Goal: Download file/media

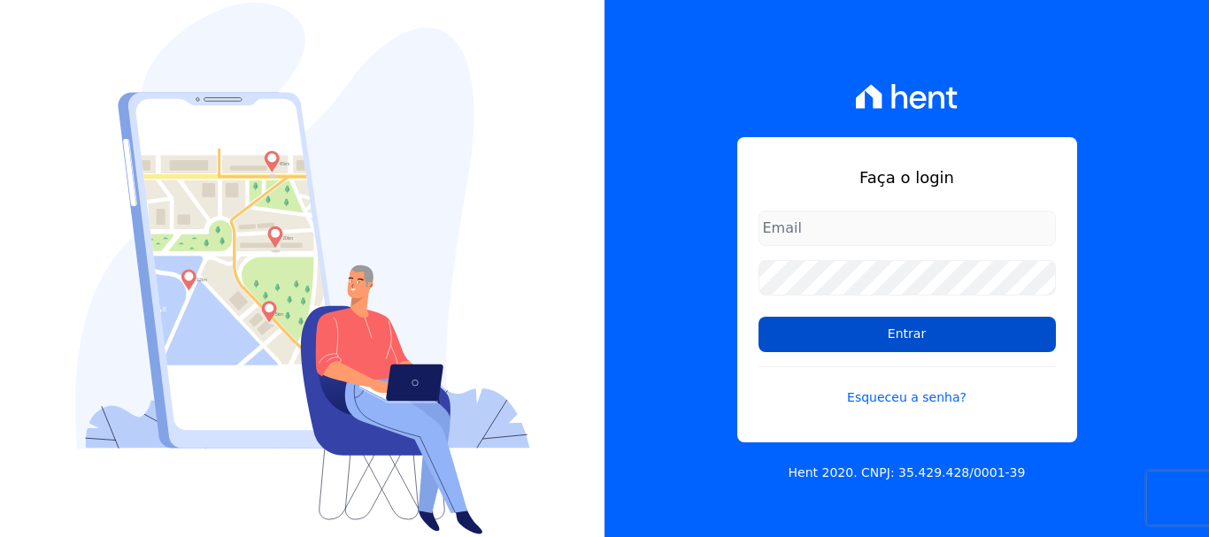
type input "[PERSON_NAME][EMAIL_ADDRESS][PERSON_NAME][DOMAIN_NAME]"
click at [937, 342] on input "Entrar" at bounding box center [906, 334] width 297 height 35
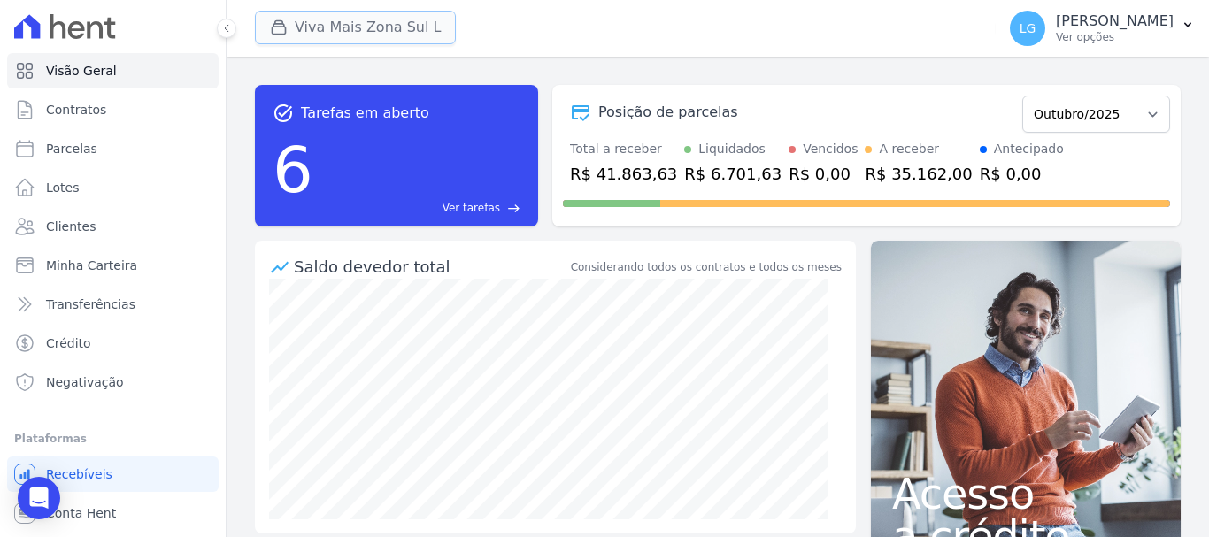
click at [412, 19] on button "Viva Mais Zona Sul L" at bounding box center [355, 28] width 201 height 34
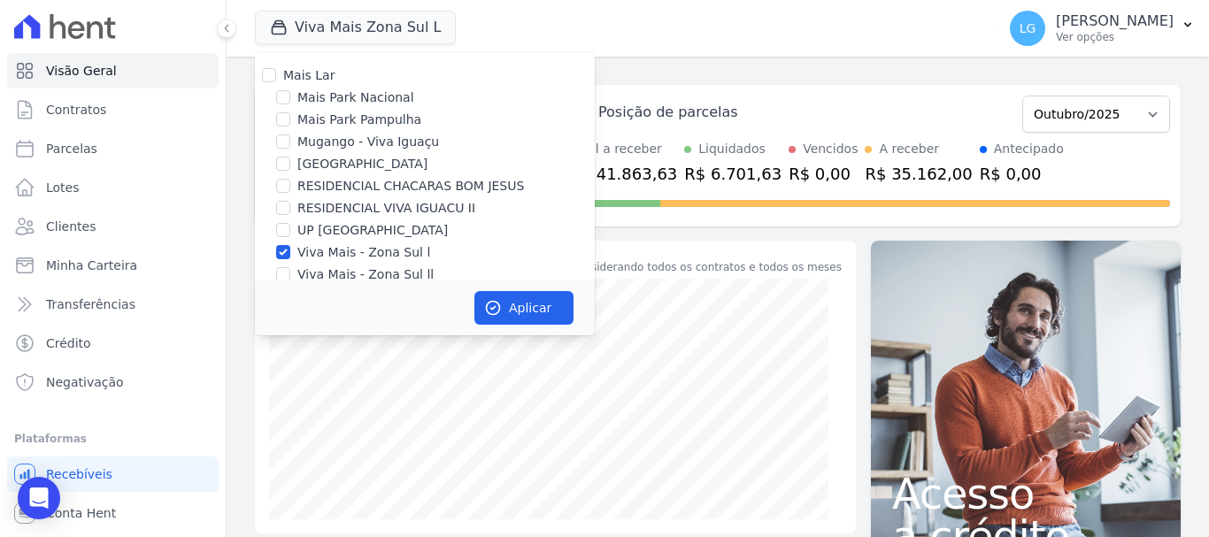
click at [307, 76] on label "Mais Lar" at bounding box center [308, 75] width 51 height 14
click at [276, 76] on input "Mais Lar" at bounding box center [269, 75] width 14 height 14
checkbox input "true"
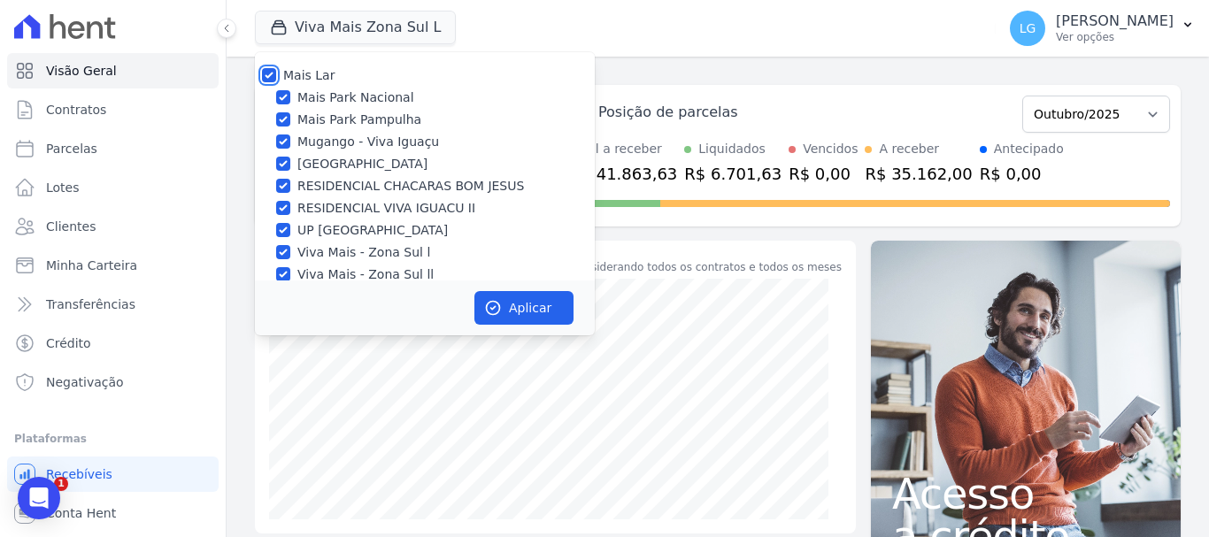
checkbox input "true"
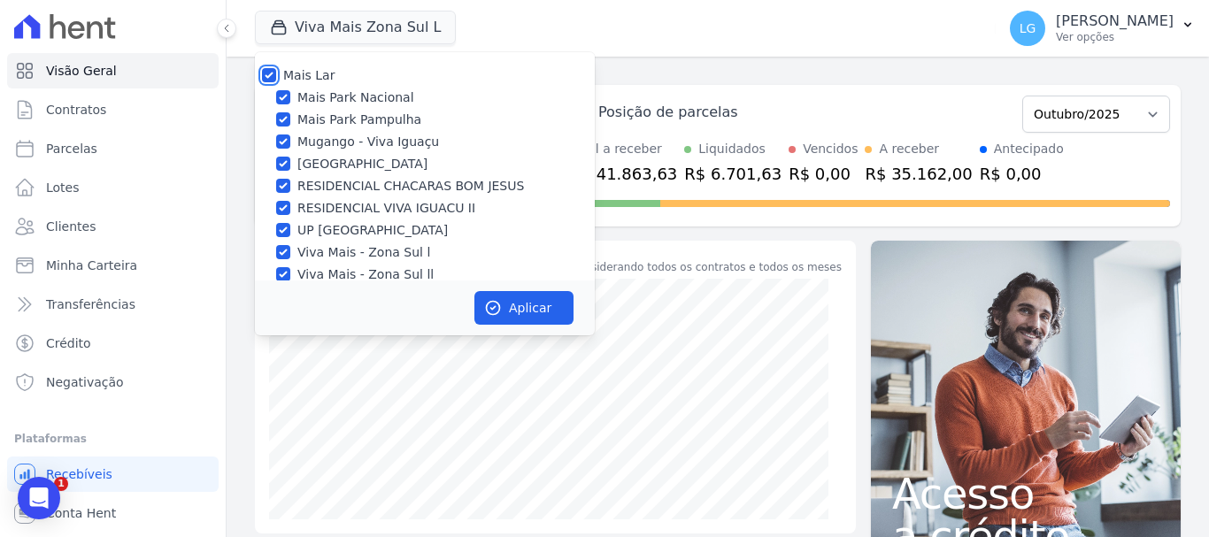
checkbox input "true"
click at [508, 302] on button "Aplicar" at bounding box center [523, 308] width 99 height 34
click at [1192, 21] on icon "button" at bounding box center [1188, 25] width 14 height 14
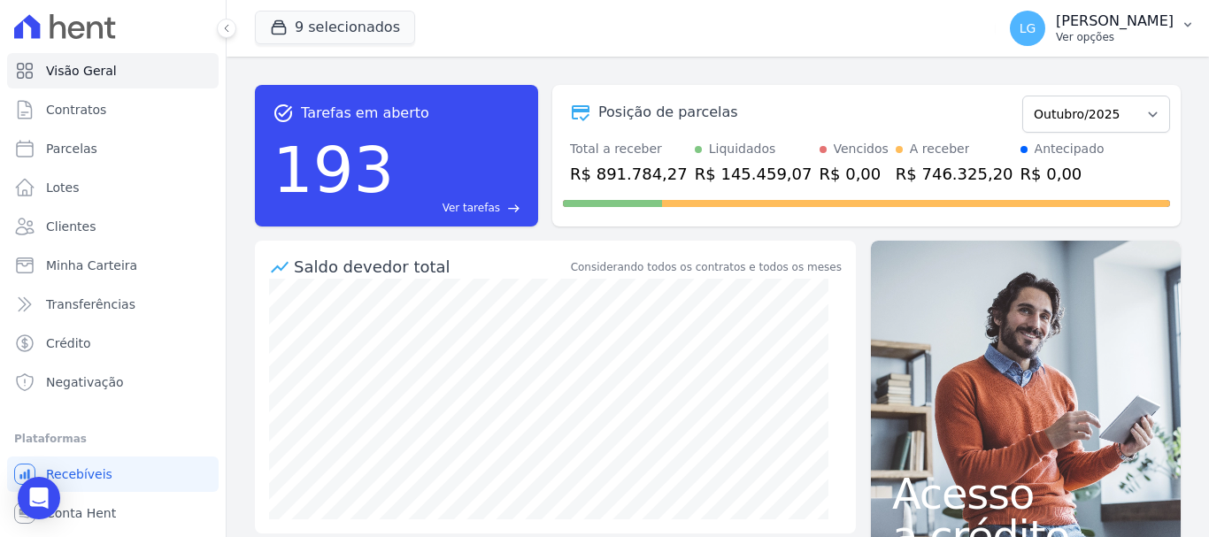
click at [1174, 19] on button "LG [PERSON_NAME] Ver opções" at bounding box center [1102, 29] width 213 height 50
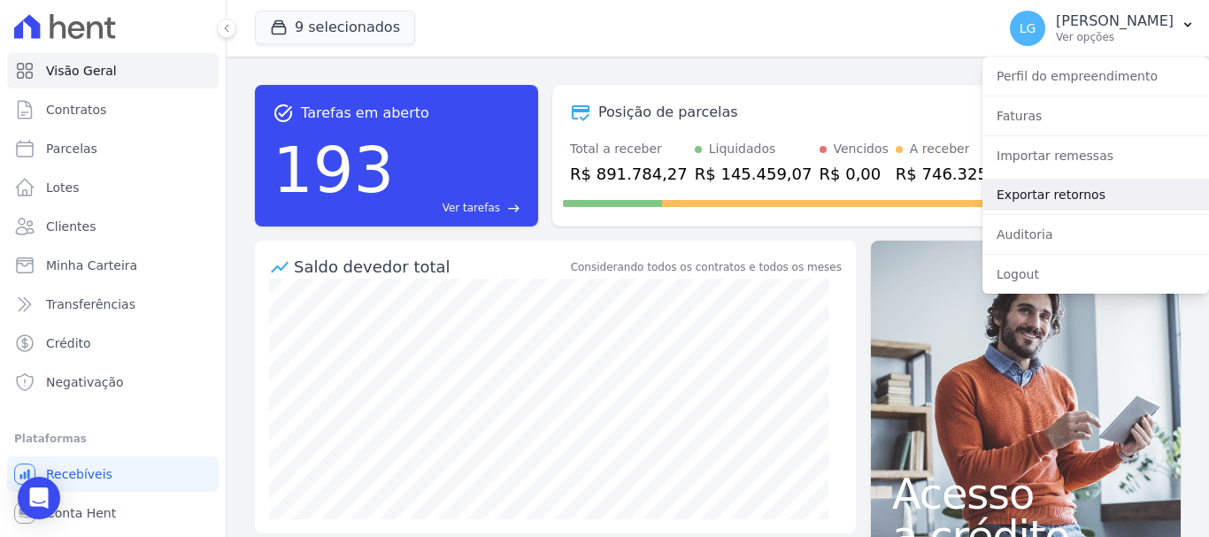
click at [1068, 199] on link "Exportar retornos" at bounding box center [1095, 195] width 227 height 32
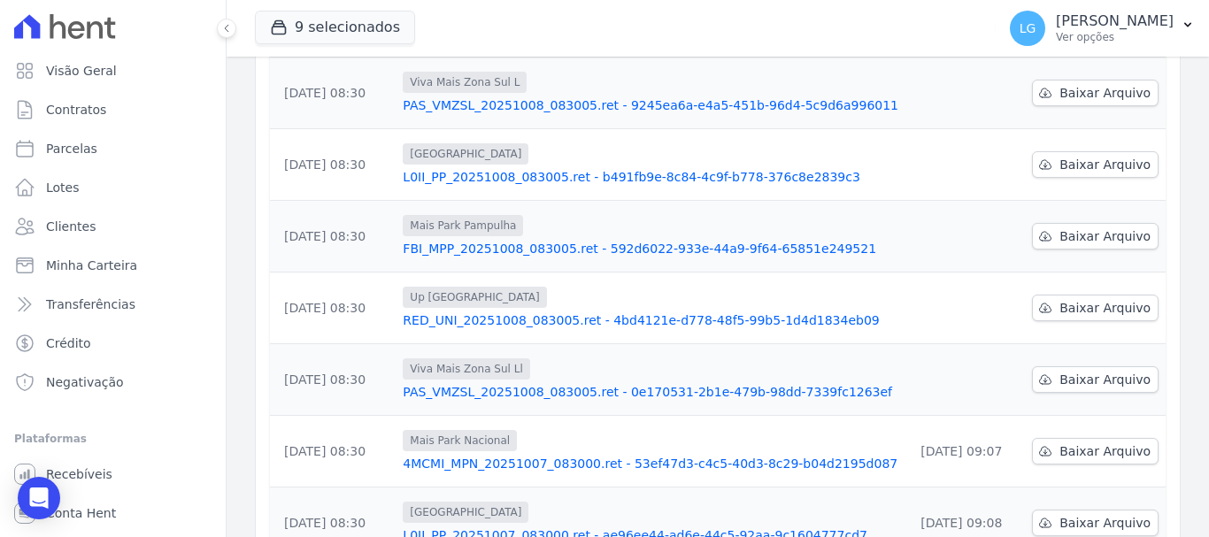
scroll to position [581, 0]
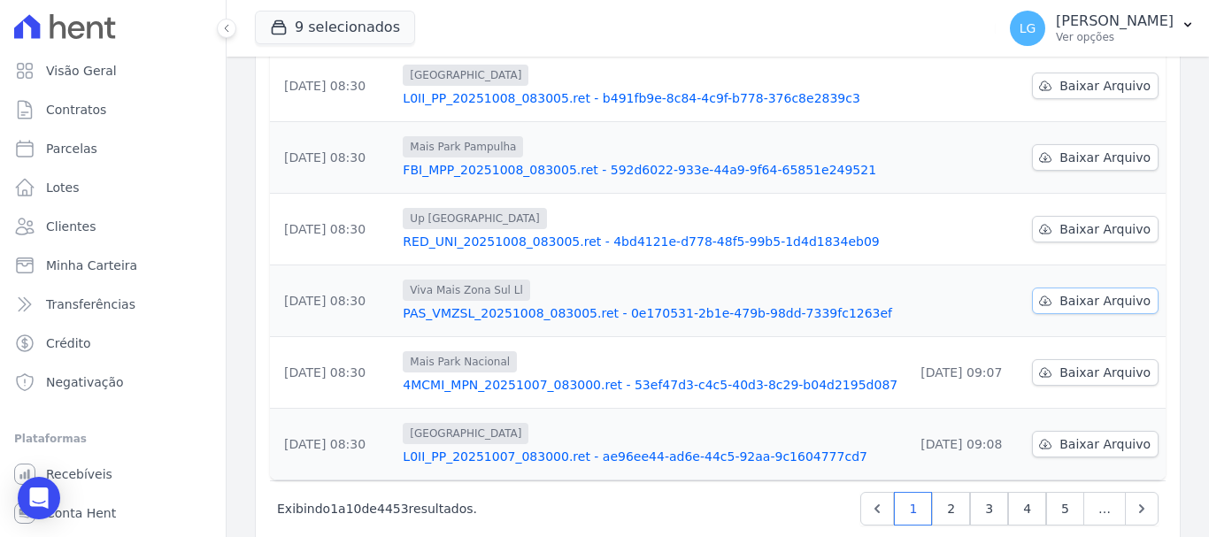
click at [1073, 292] on span "Baixar Arquivo" at bounding box center [1104, 301] width 91 height 18
click at [1064, 220] on span "Baixar Arquivo" at bounding box center [1104, 229] width 91 height 18
click at [1066, 220] on span "Baixar Arquivo" at bounding box center [1104, 229] width 91 height 18
click at [1059, 292] on span "Baixar Arquivo" at bounding box center [1104, 301] width 91 height 18
click at [1098, 220] on span "Baixar Arquivo" at bounding box center [1104, 229] width 91 height 18
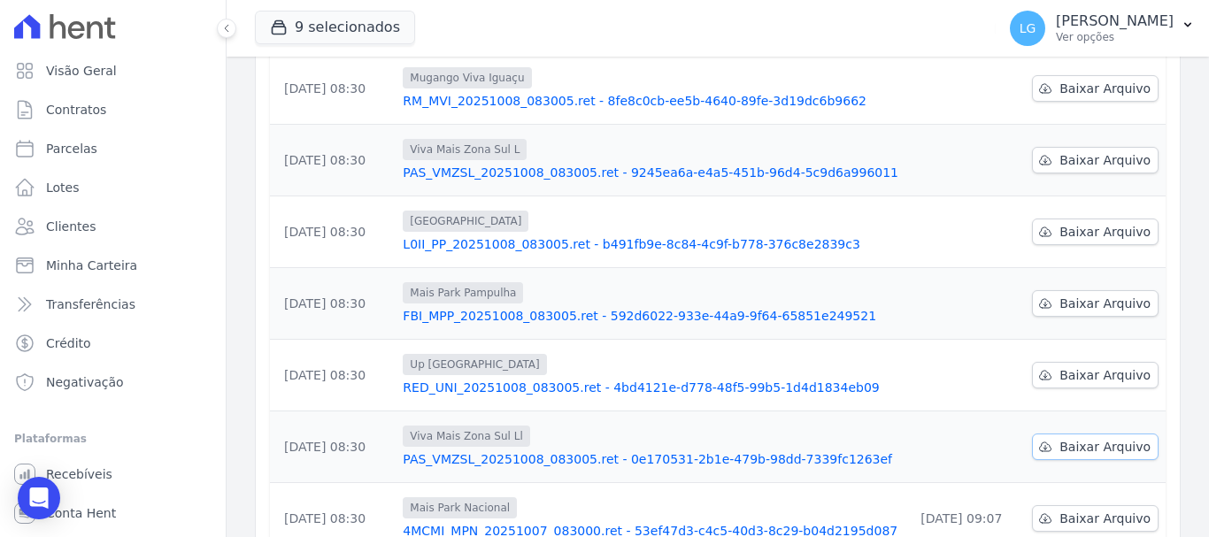
scroll to position [404, 0]
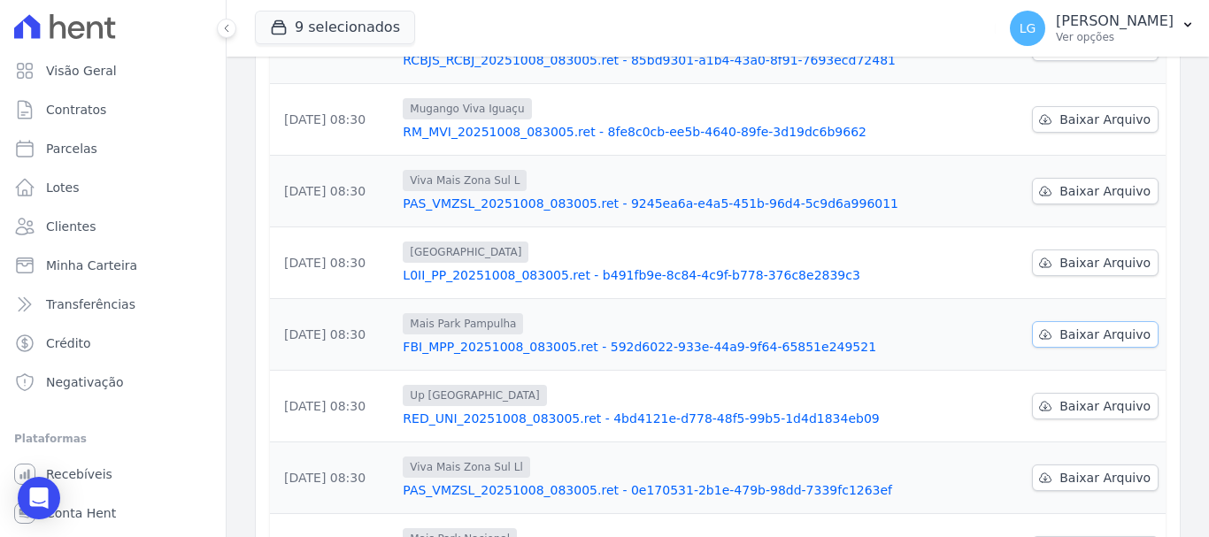
click at [1069, 326] on span "Baixar Arquivo" at bounding box center [1104, 335] width 91 height 18
click at [1047, 250] on link "Baixar Arquivo" at bounding box center [1095, 263] width 127 height 27
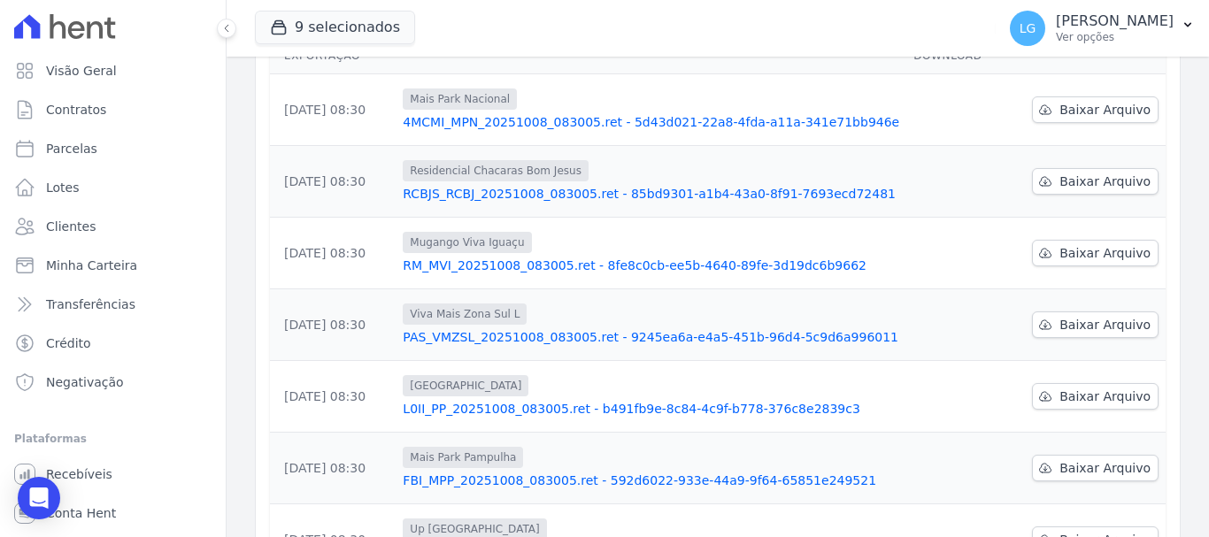
scroll to position [227, 0]
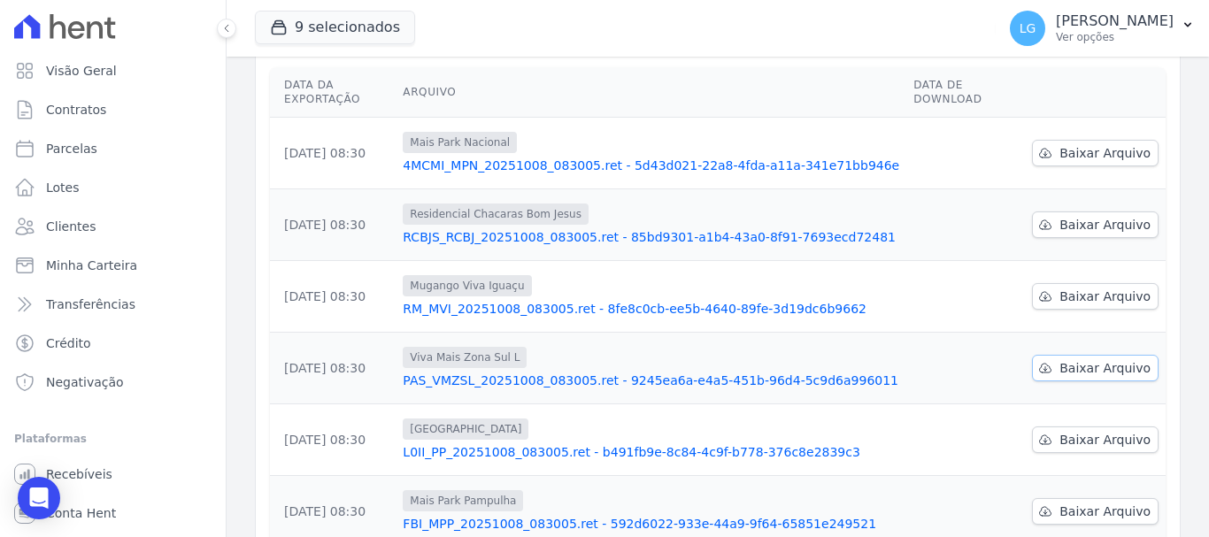
click at [1098, 359] on span "Baixar Arquivo" at bounding box center [1104, 368] width 91 height 18
click at [1103, 288] on span "Baixar Arquivo" at bounding box center [1104, 297] width 91 height 18
click at [1077, 216] on span "Baixar Arquivo" at bounding box center [1104, 225] width 91 height 18
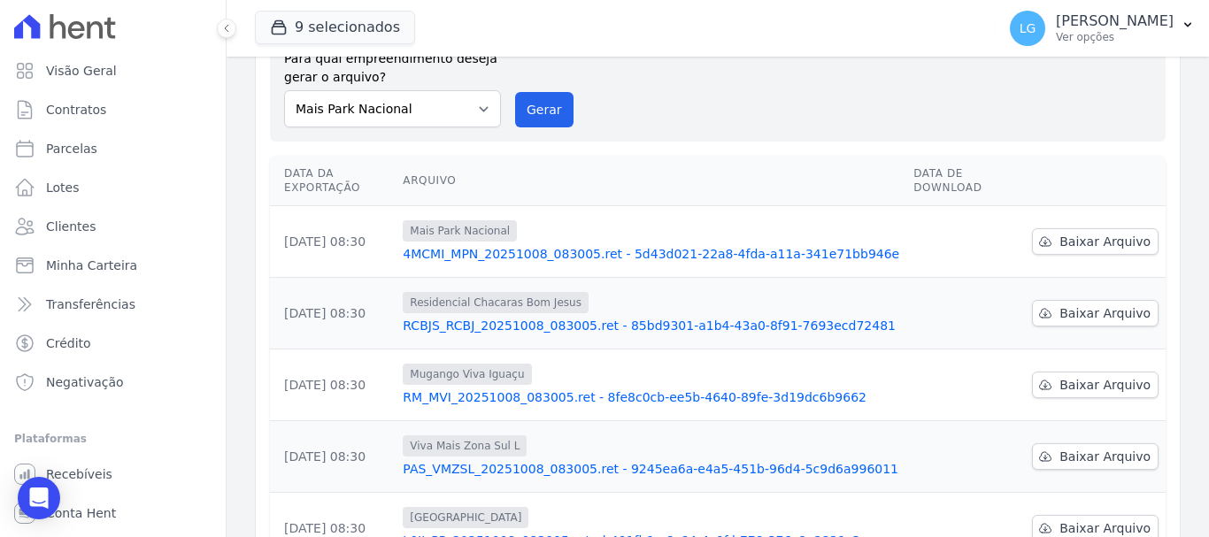
click at [1175, 183] on div "Data da Exportação [GEOGRAPHIC_DATA] Data de Download [DATE] 08:30 Mais Park Na…" at bounding box center [718, 539] width 952 height 781
click at [1093, 233] on span "Baixar Arquivo" at bounding box center [1104, 242] width 91 height 18
click at [1152, 15] on p "[PERSON_NAME]" at bounding box center [1115, 21] width 118 height 18
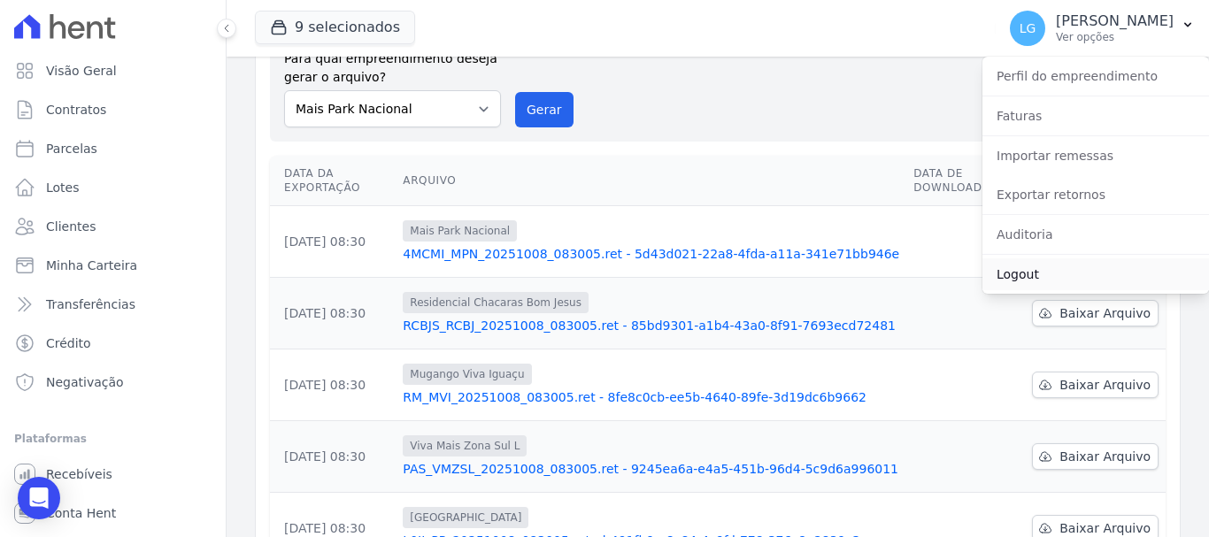
click at [1025, 286] on link "Logout" at bounding box center [1095, 274] width 227 height 32
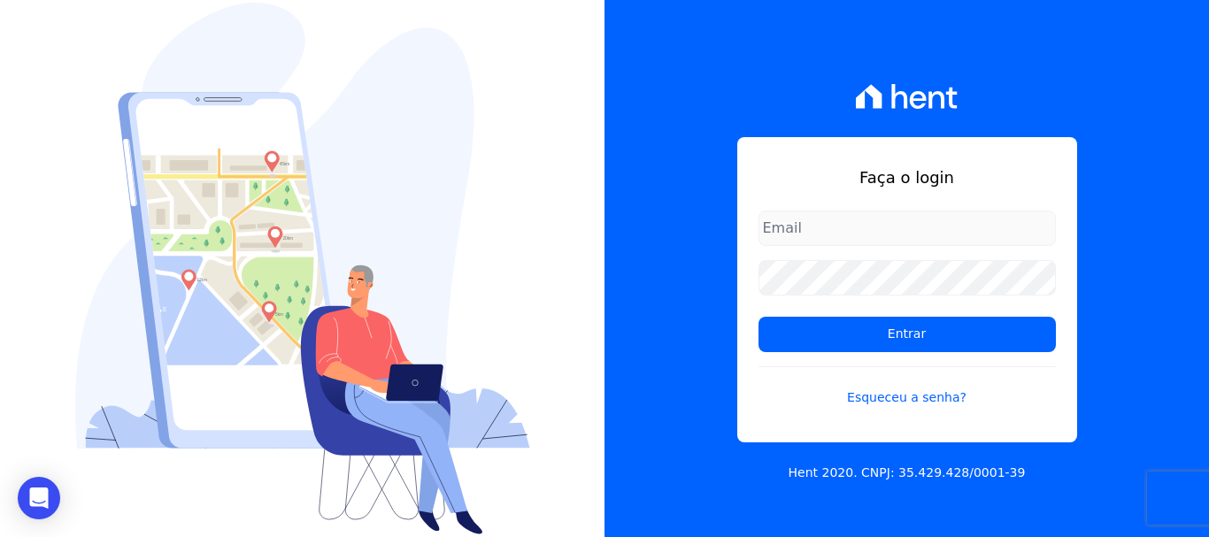
type input "[PERSON_NAME][EMAIL_ADDRESS][DOMAIN_NAME]"
